Goal: Transaction & Acquisition: Purchase product/service

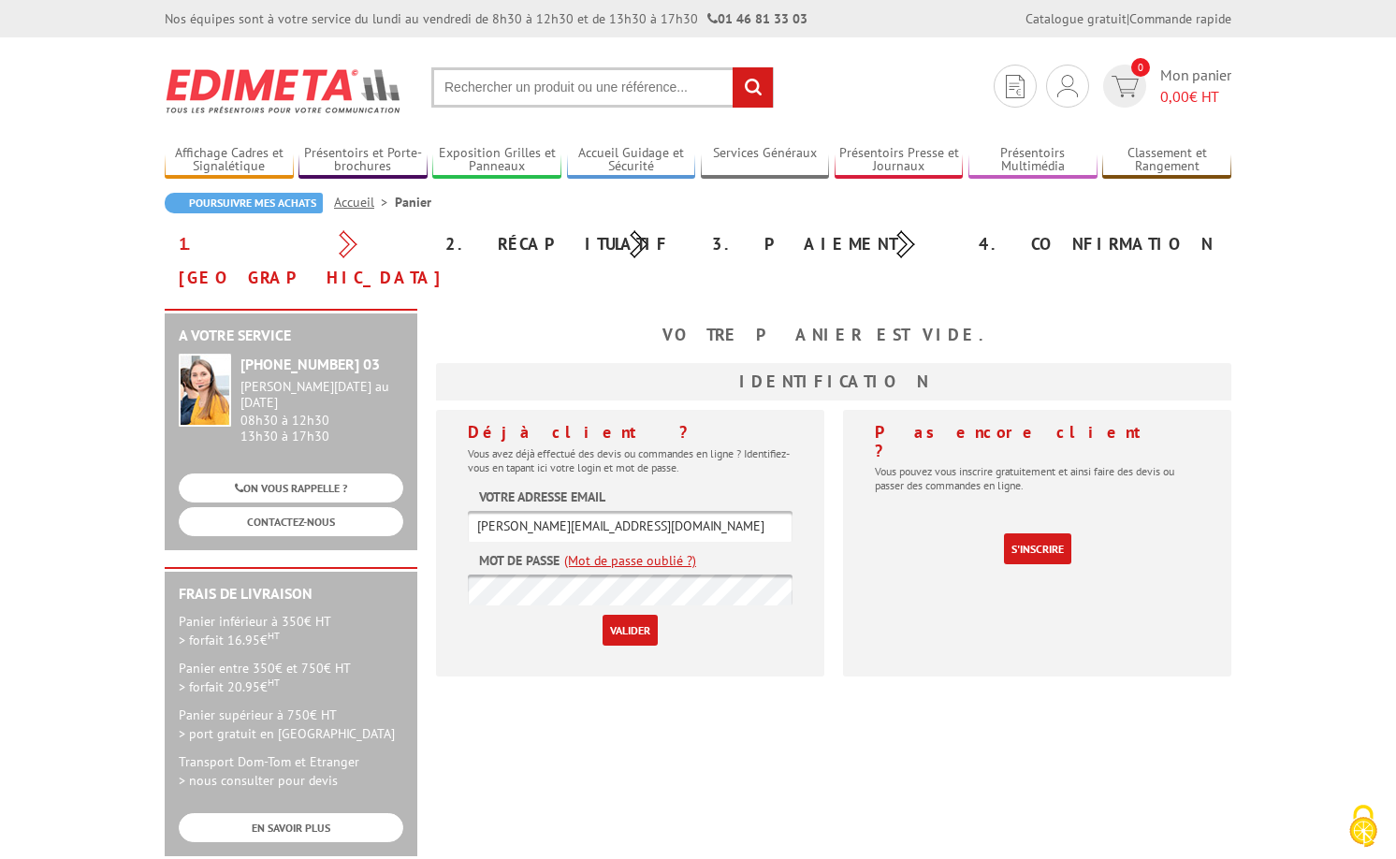
type input "[PERSON_NAME][EMAIL_ADDRESS][DOMAIN_NAME]"
click at [630, 615] on input "Valider" at bounding box center [629, 630] width 55 height 31
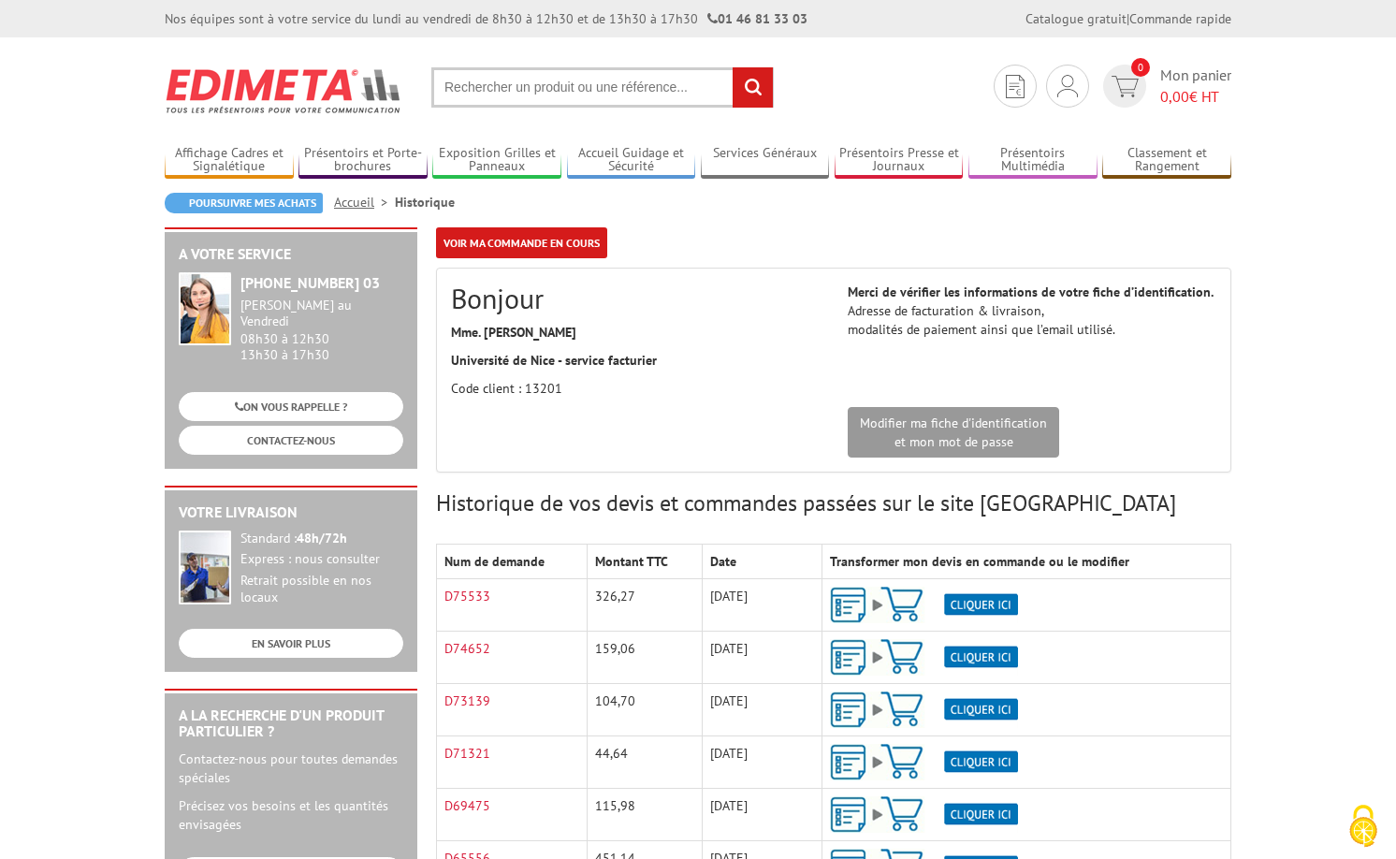
drag, startPoint x: 457, startPoint y: 85, endPoint x: 472, endPoint y: 93, distance: 17.6
click at [457, 85] on input "text" at bounding box center [602, 87] width 342 height 40
type input "serres livres"
click at [733, 67] on input "rechercher" at bounding box center [753, 87] width 40 height 40
